Goal: Information Seeking & Learning: Learn about a topic

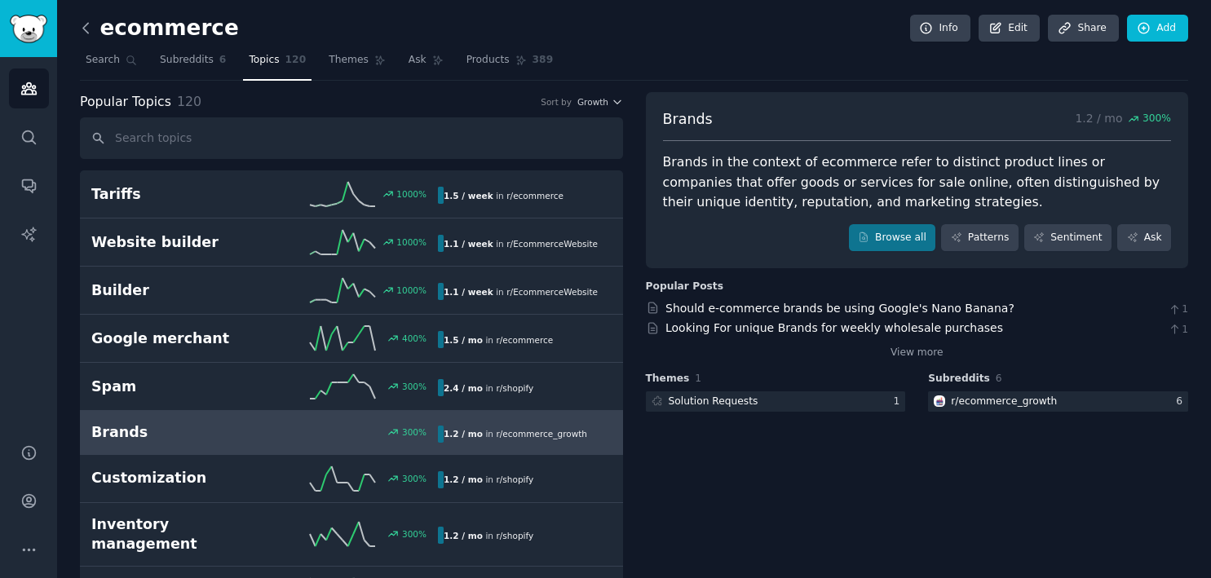
click at [81, 24] on icon at bounding box center [85, 28] width 17 height 17
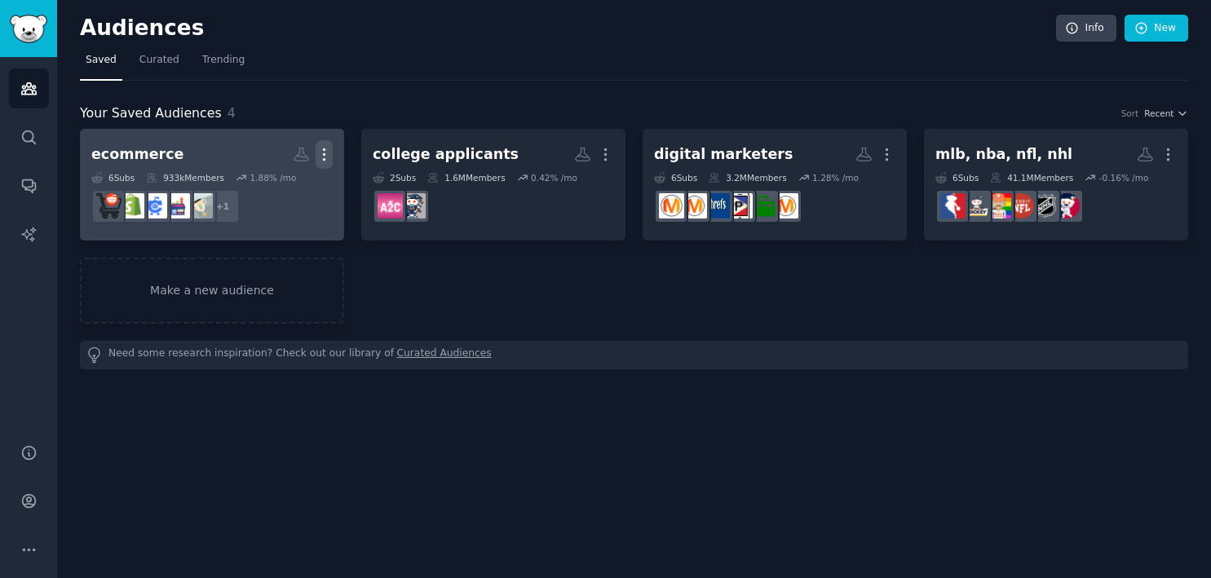
click at [320, 152] on icon "button" at bounding box center [324, 154] width 17 height 17
click at [205, 148] on h2 "ecommerce Custom Audience More View Delete" at bounding box center [211, 154] width 241 height 29
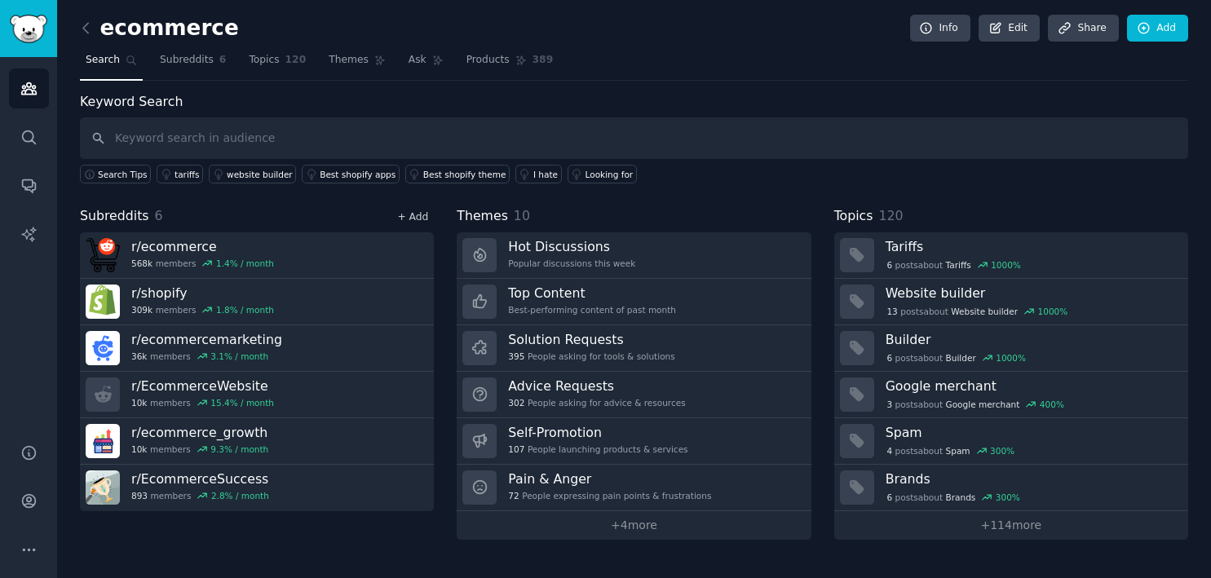
click at [410, 214] on link "+ Add" at bounding box center [412, 216] width 31 height 11
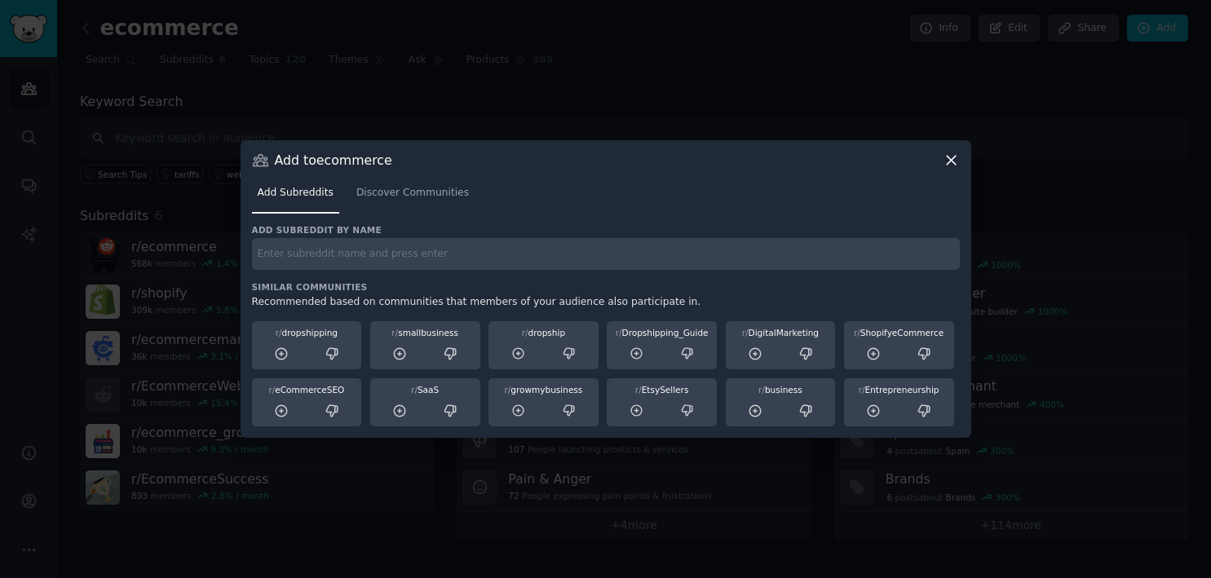
click at [374, 247] on input "text" at bounding box center [606, 254] width 708 height 32
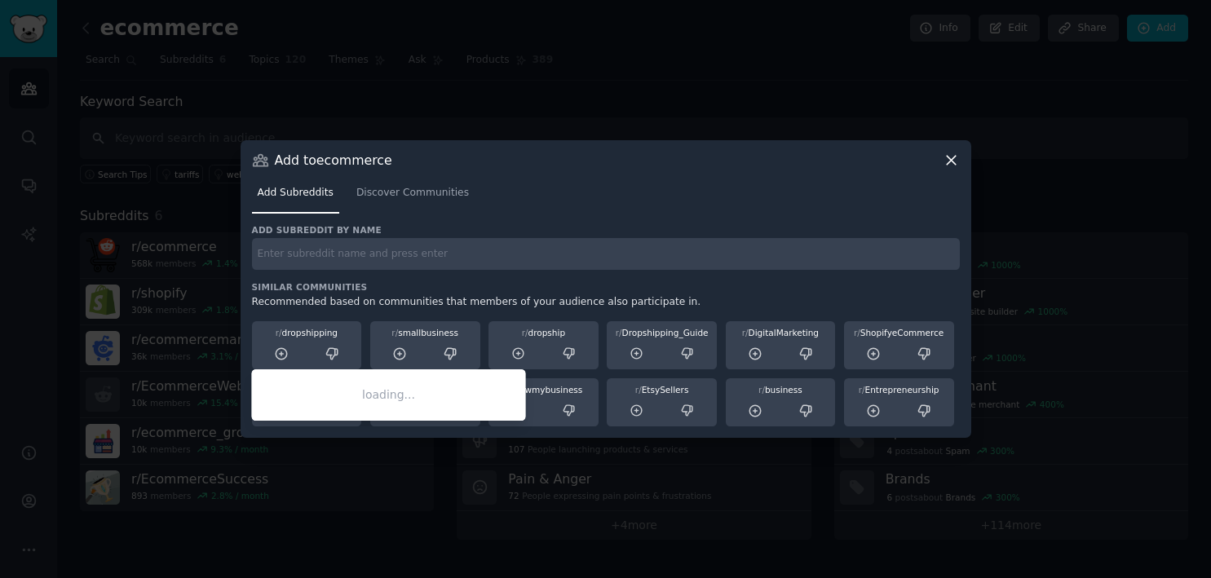
click at [317, 331] on div "r/ dropshipping" at bounding box center [307, 332] width 99 height 11
click at [284, 356] on icon at bounding box center [281, 354] width 15 height 15
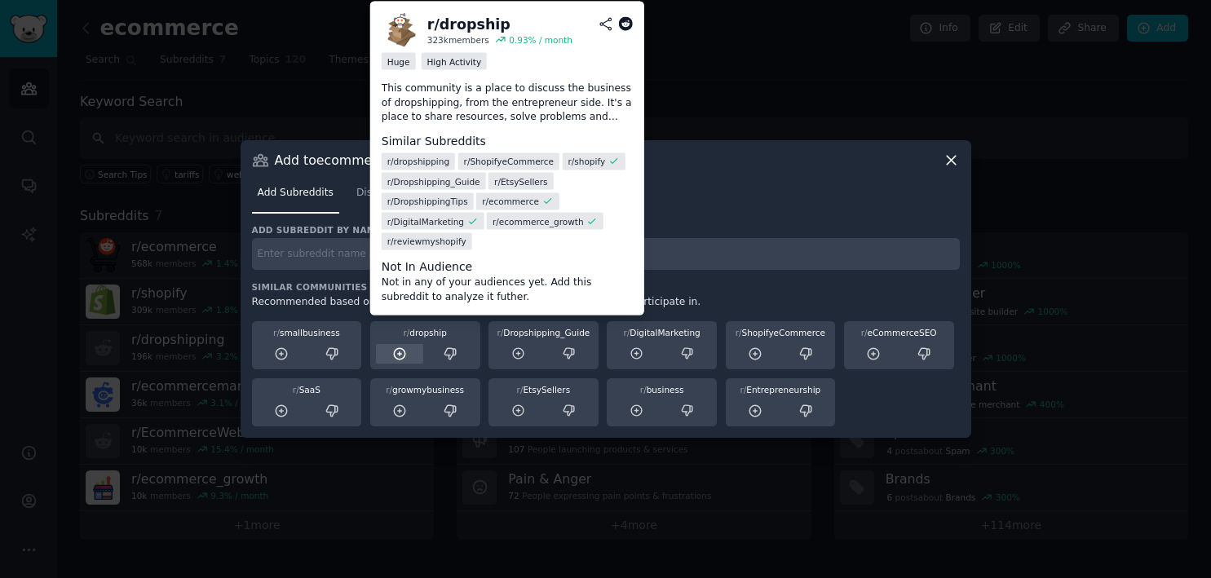
click at [398, 351] on icon at bounding box center [399, 354] width 15 height 15
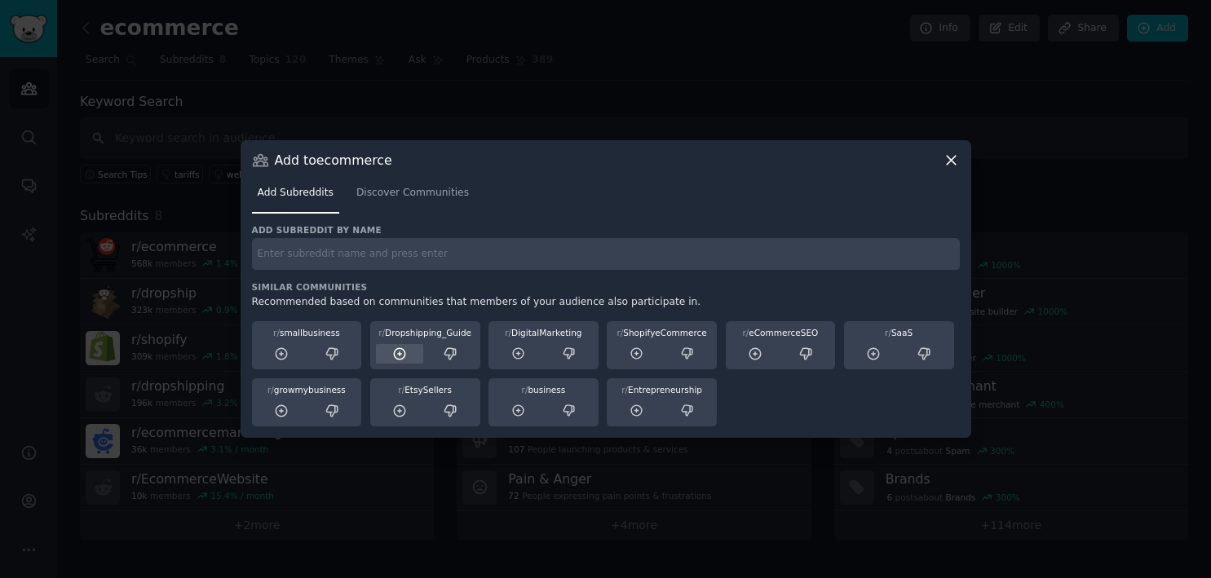
click at [402, 349] on icon at bounding box center [399, 354] width 15 height 15
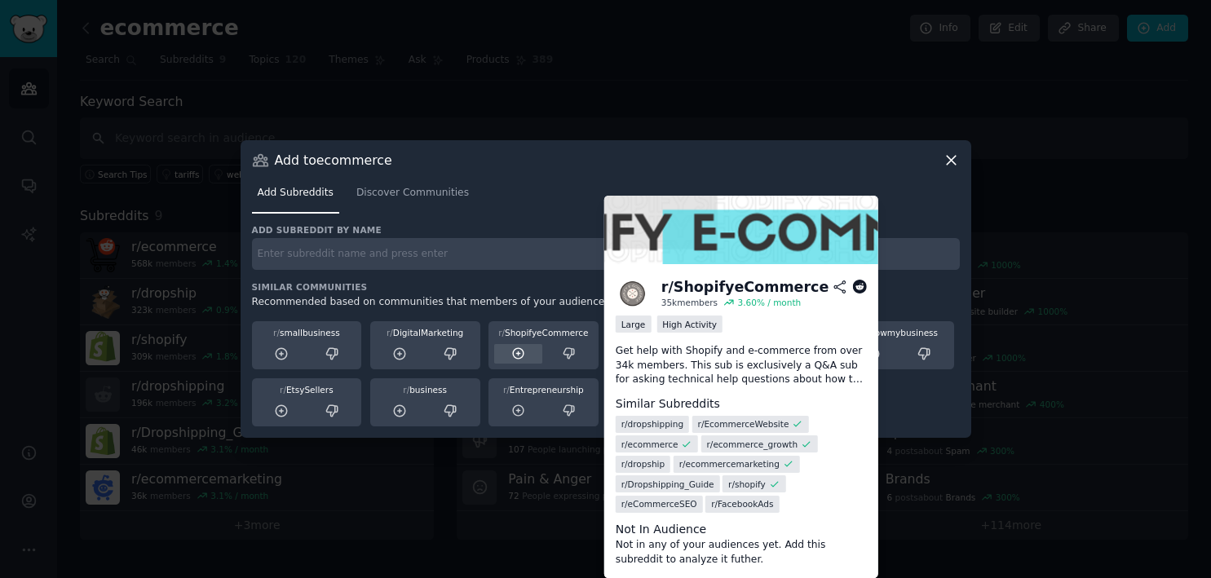
click at [517, 352] on icon at bounding box center [518, 354] width 15 height 15
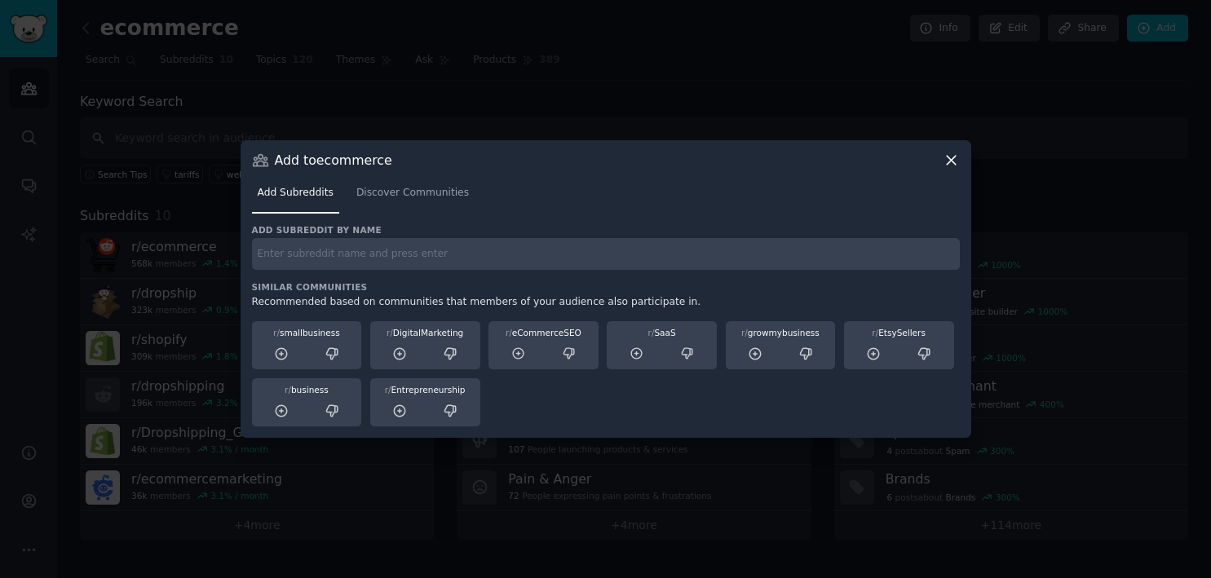
click at [347, 257] on input "text" at bounding box center [606, 254] width 708 height 32
type input "amazon"
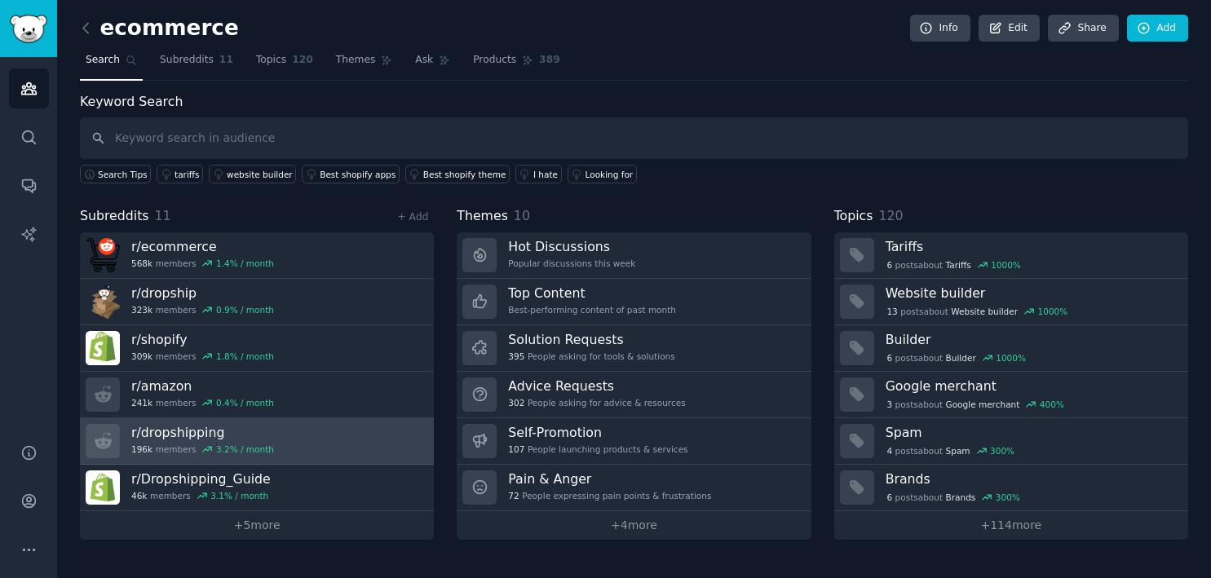
click at [184, 432] on h3 "r/ dropshipping" at bounding box center [202, 432] width 143 height 17
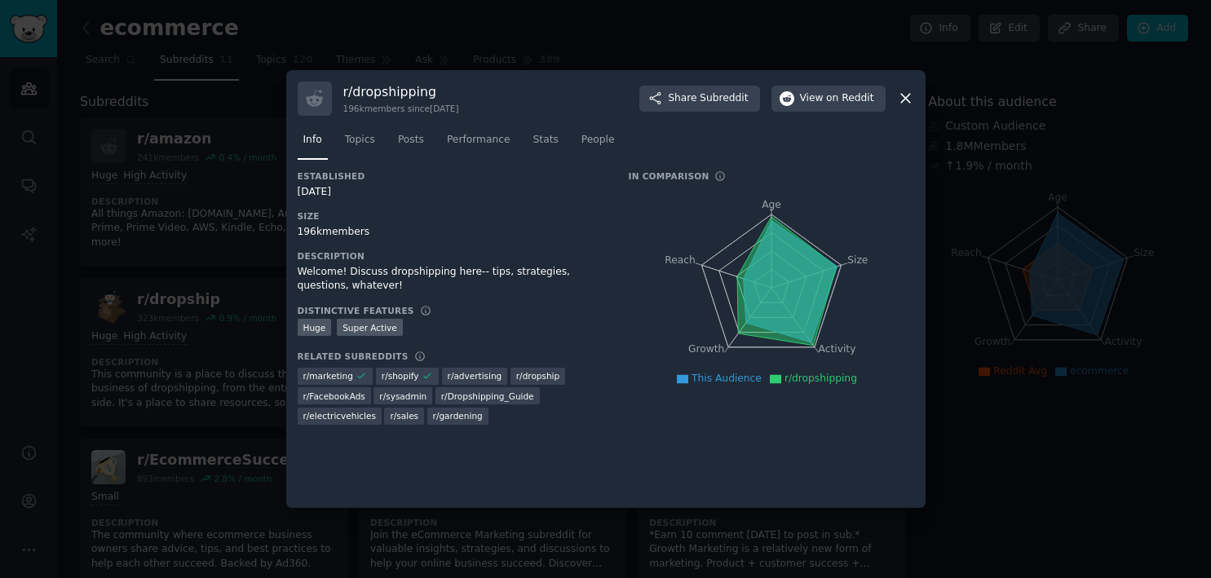
click at [906, 100] on icon at bounding box center [905, 99] width 9 height 9
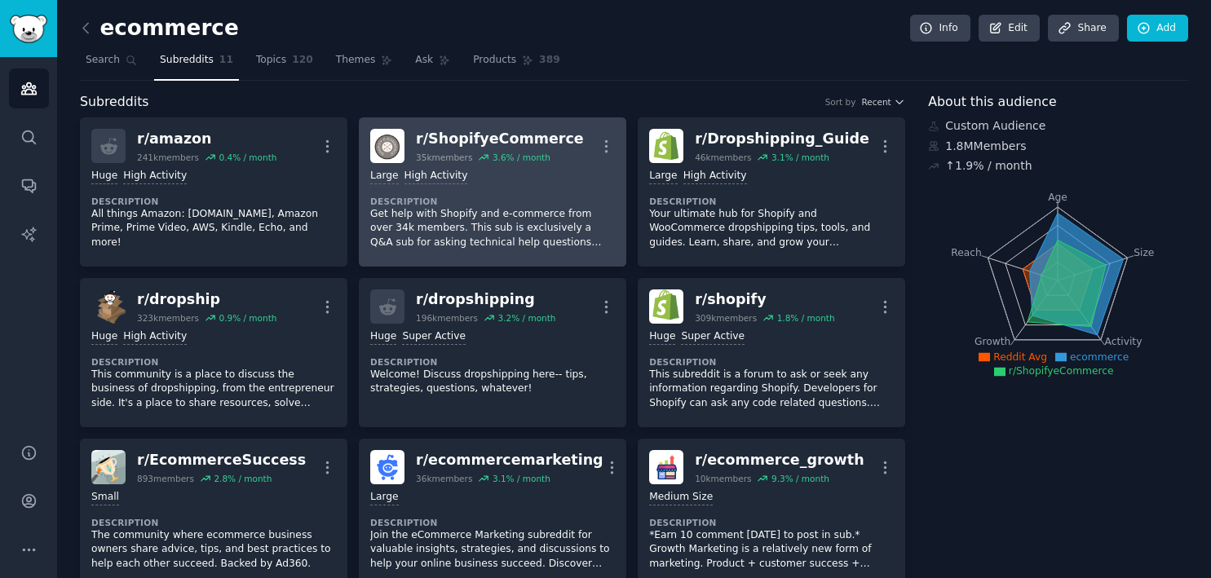
click at [424, 222] on p "Get help with Shopify and e-commerce from over 34k members. This sub is exclusi…" at bounding box center [492, 228] width 245 height 43
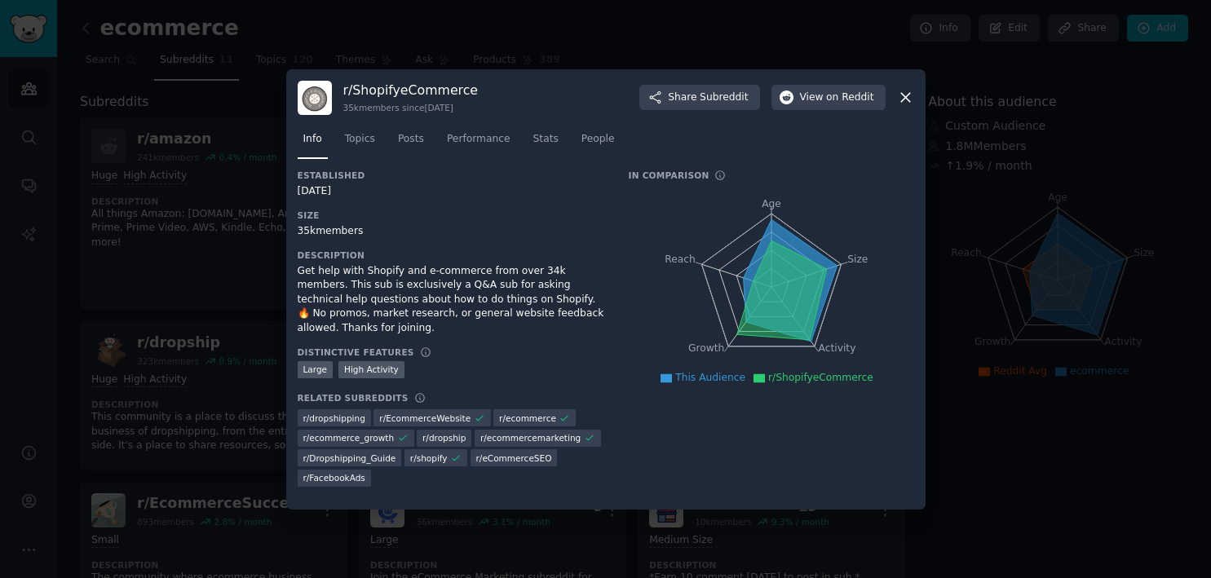
click at [903, 95] on icon at bounding box center [905, 97] width 9 height 9
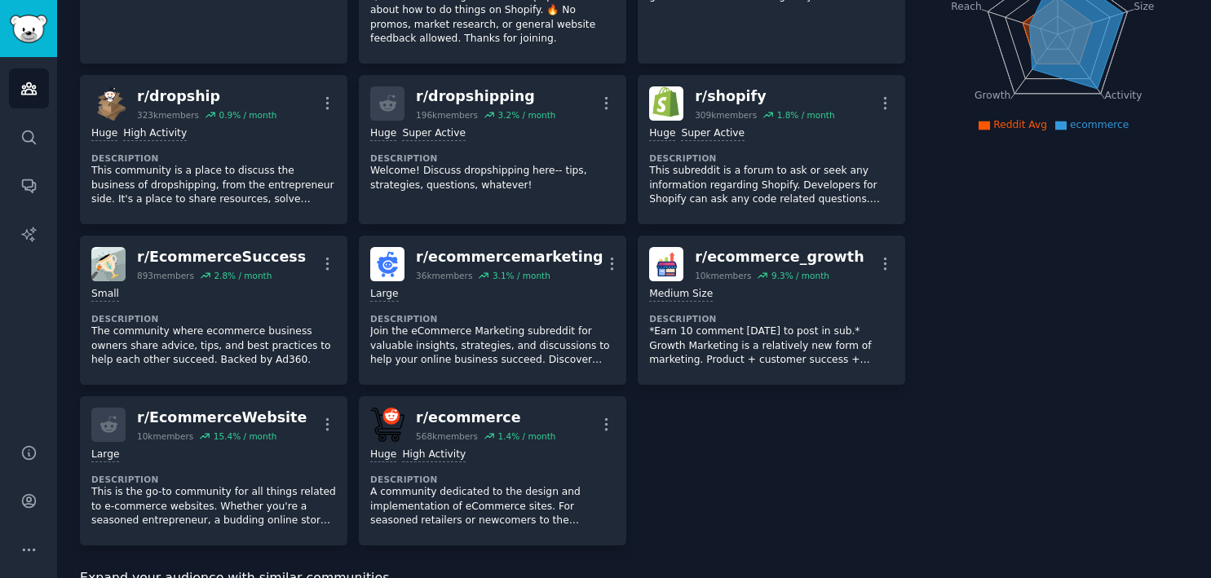
scroll to position [251, 0]
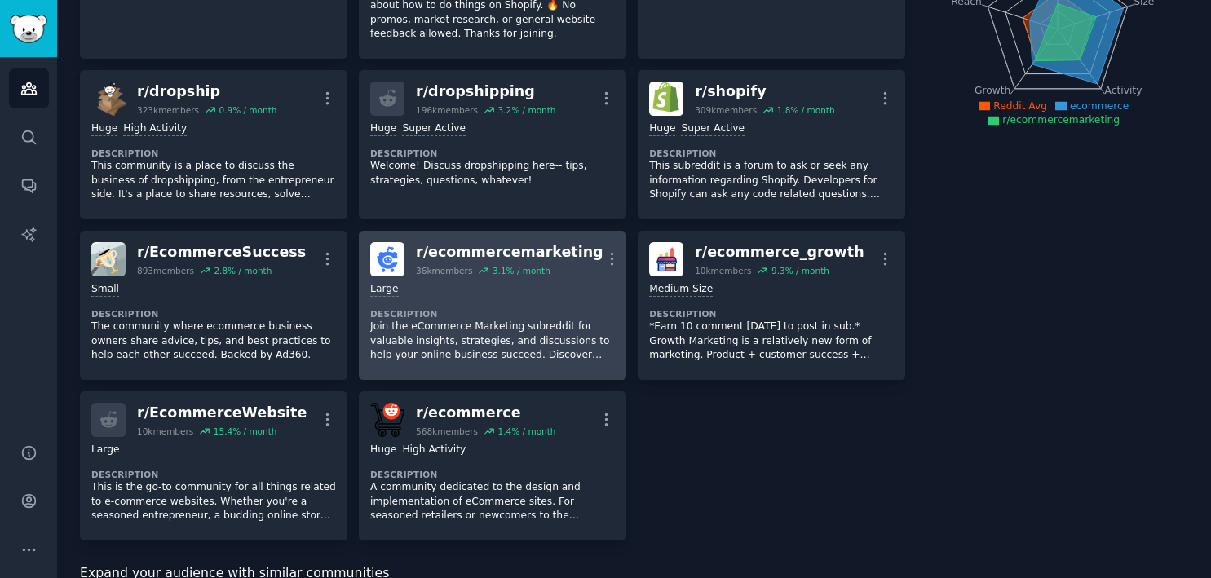
click at [515, 347] on p "Join the eCommerce Marketing subreddit for valuable insights, strategies, and d…" at bounding box center [492, 341] width 245 height 43
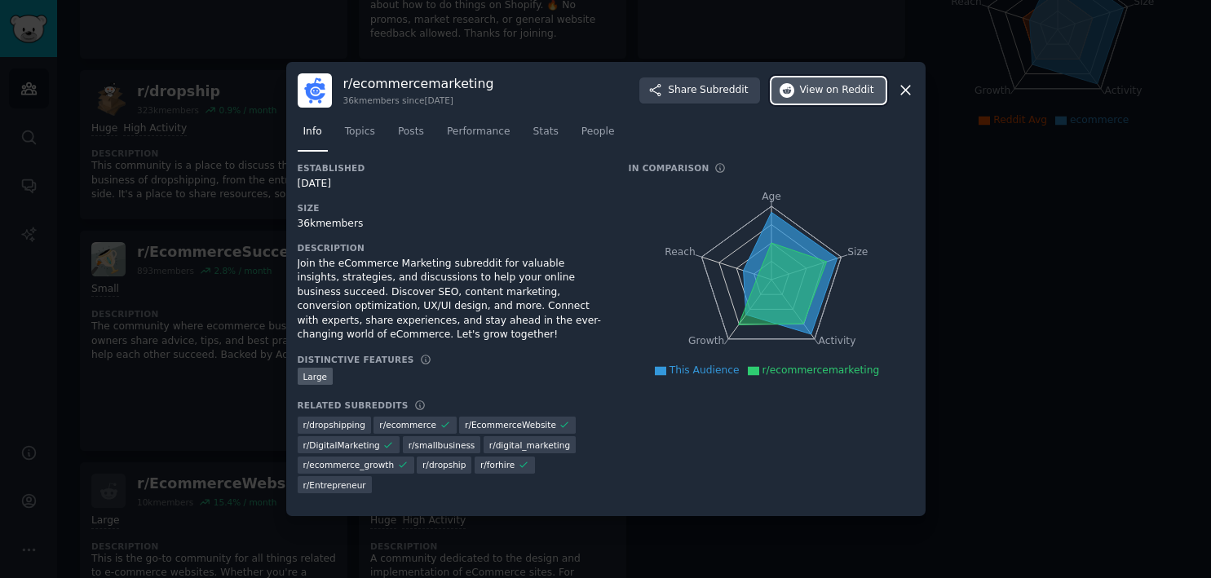
click at [834, 98] on span "on Reddit" at bounding box center [849, 90] width 47 height 15
